Goal: Information Seeking & Learning: Learn about a topic

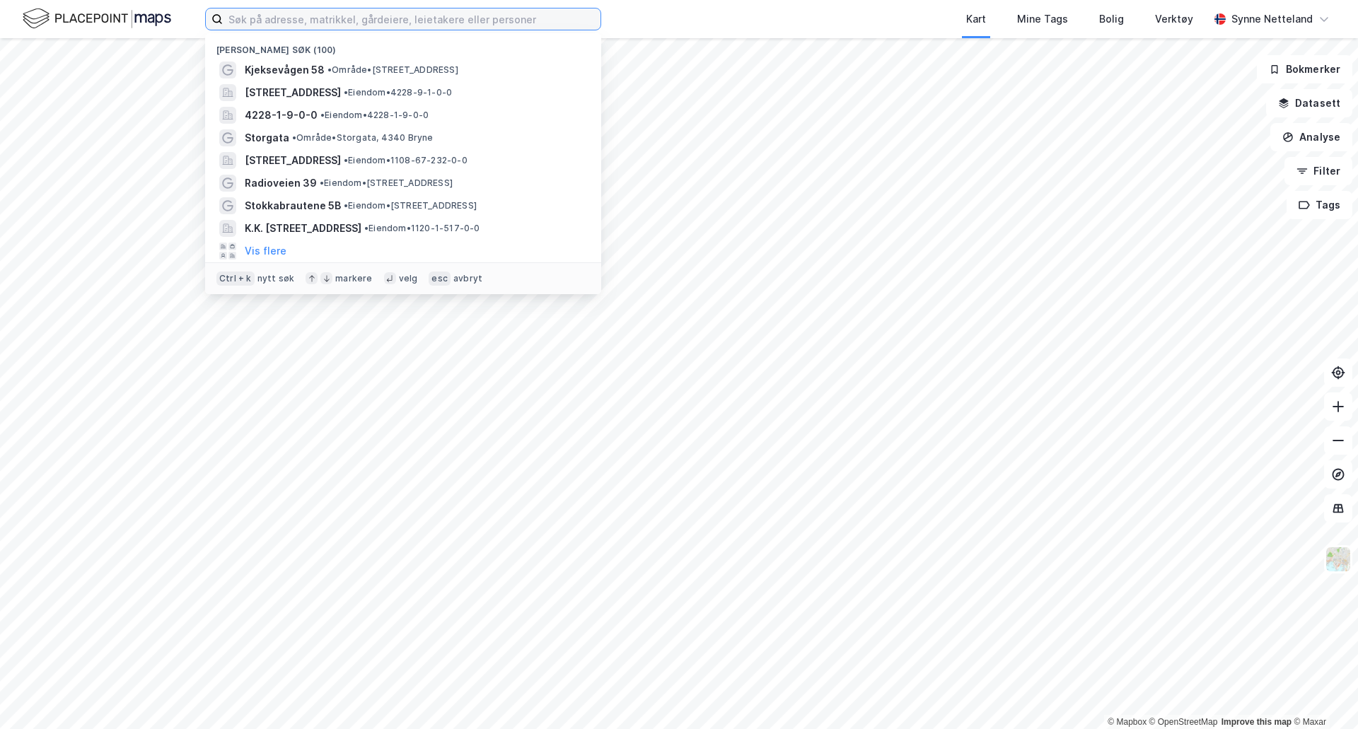
click at [308, 22] on input at bounding box center [412, 18] width 378 height 21
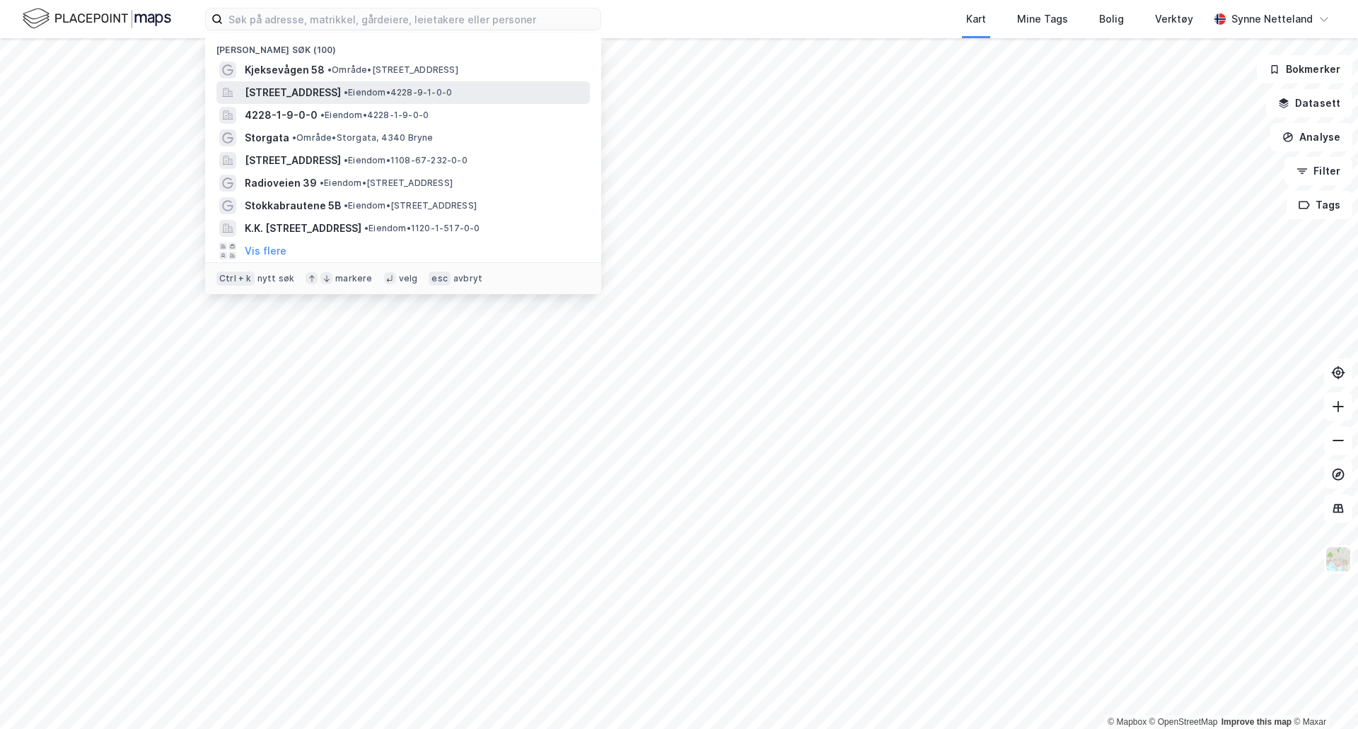
click at [307, 89] on span "[STREET_ADDRESS]" at bounding box center [293, 92] width 96 height 17
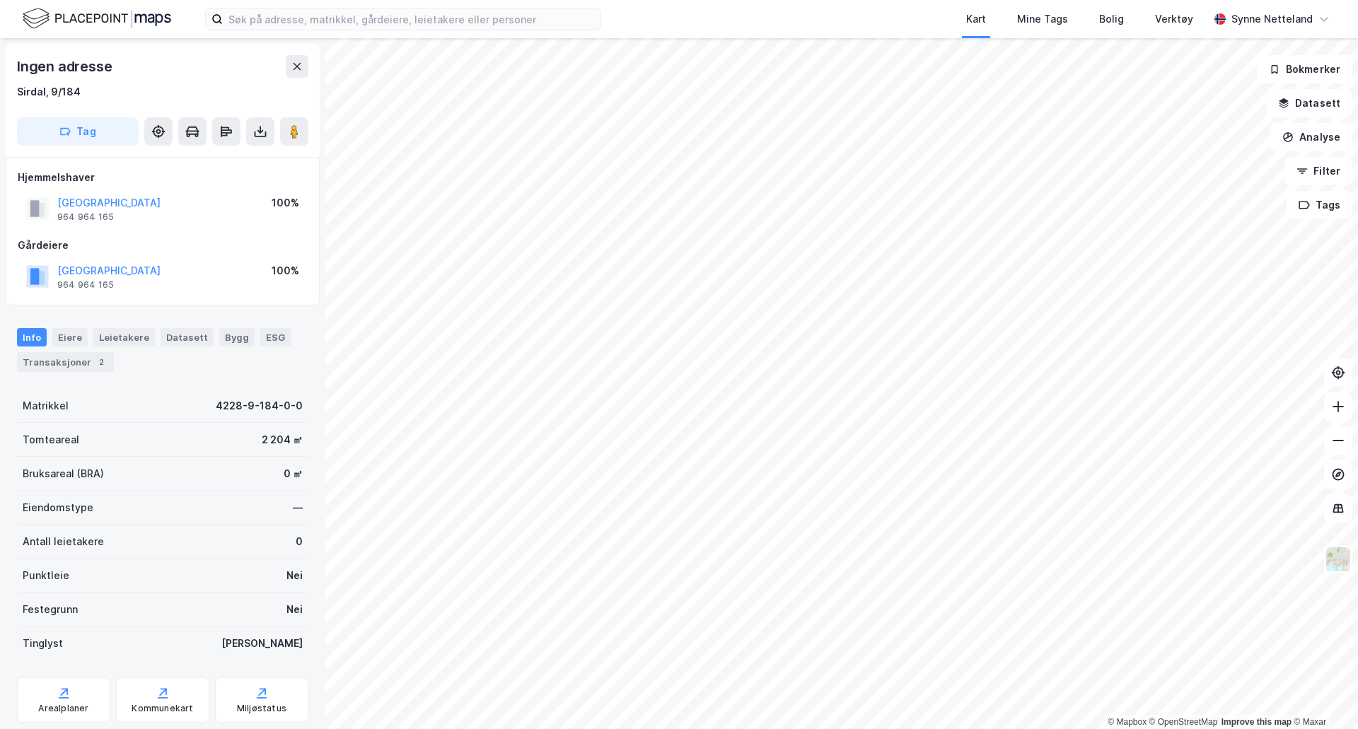
click at [1052, 728] on html "Kart Mine Tags Bolig Verktøy [PERSON_NAME] © Mapbox © OpenStreetMap Improve thi…" at bounding box center [679, 364] width 1358 height 729
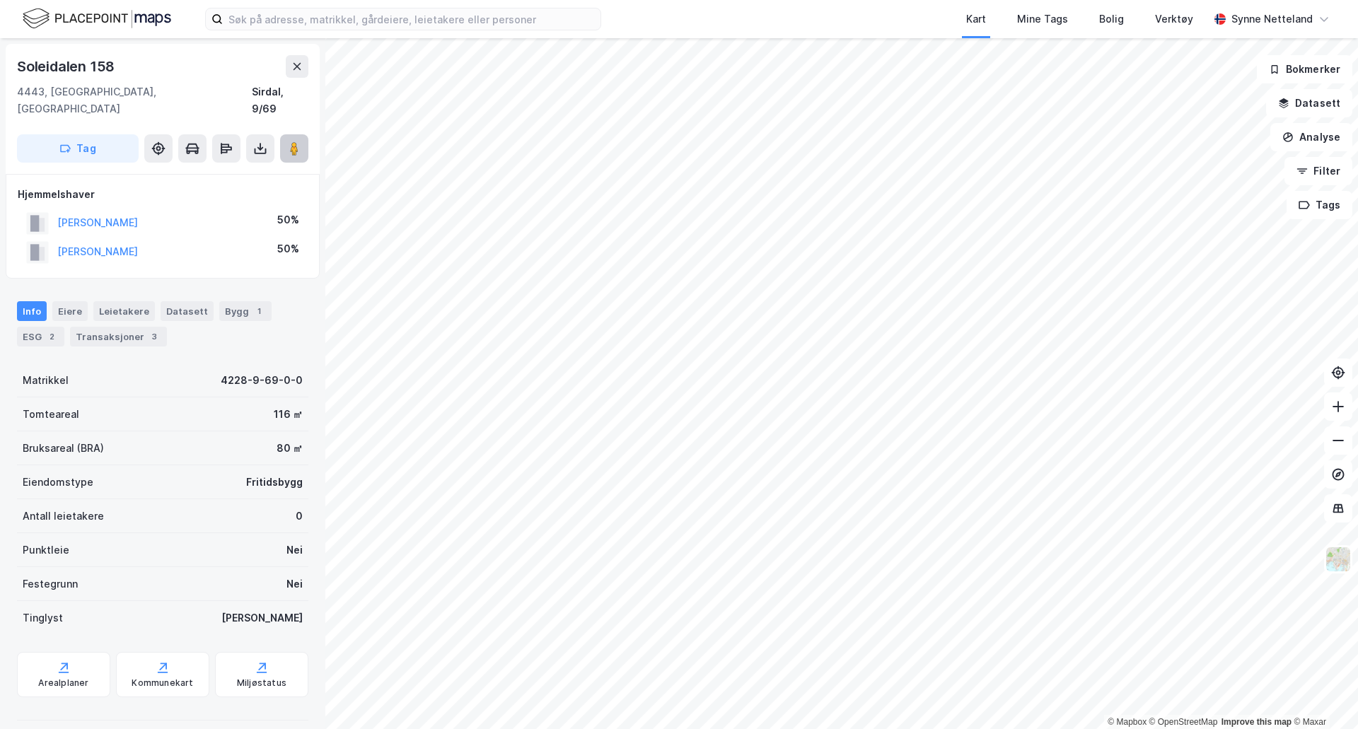
click at [285, 134] on button at bounding box center [294, 148] width 28 height 28
